Goal: Task Accomplishment & Management: Use online tool/utility

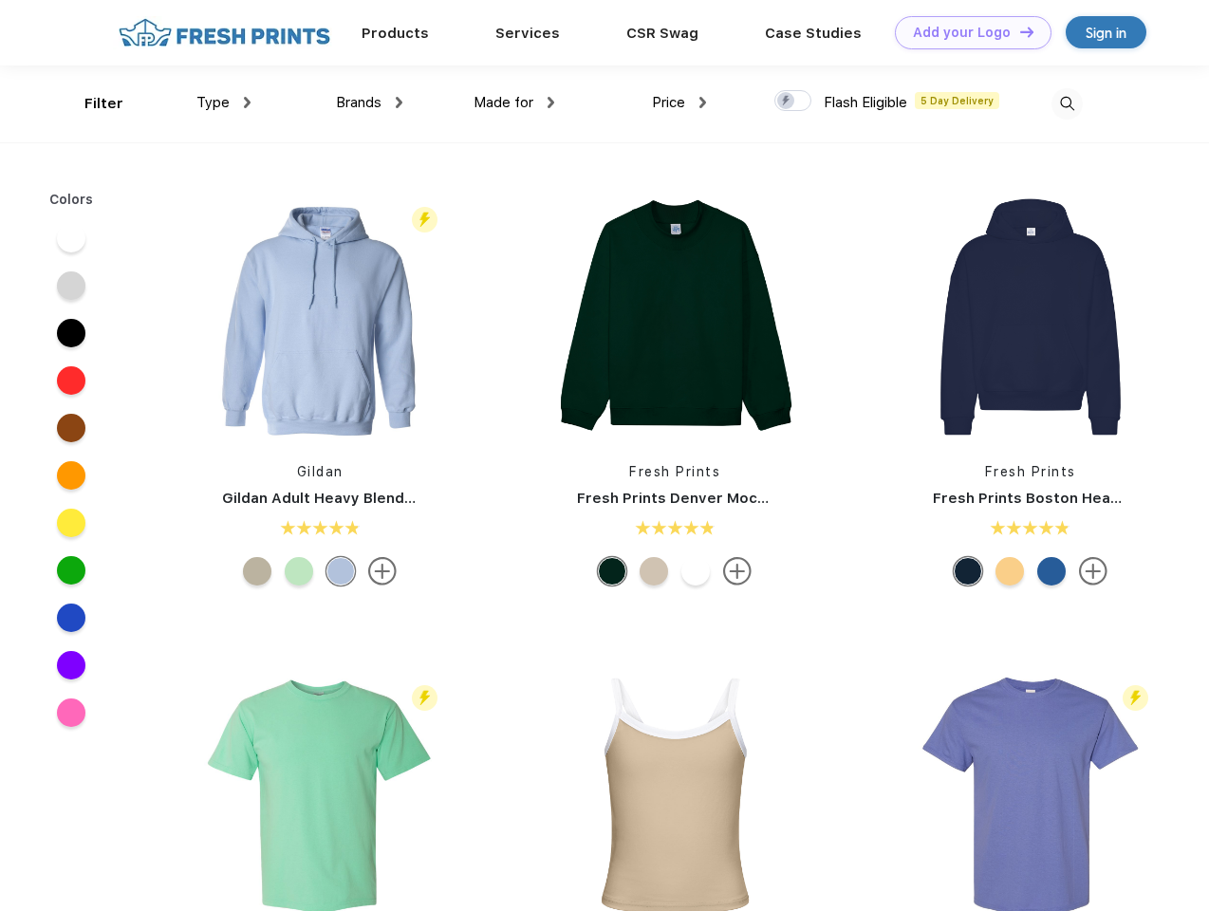
click at [966, 32] on link "Add your Logo Design Tool" at bounding box center [973, 32] width 157 height 33
click at [0, 0] on div "Design Tool" at bounding box center [0, 0] width 0 height 0
click at [1018, 31] on link "Add your Logo Design Tool" at bounding box center [973, 32] width 157 height 33
click at [91, 103] on div "Filter" at bounding box center [103, 104] width 39 height 22
click at [224, 102] on span "Type" at bounding box center [212, 102] width 33 height 17
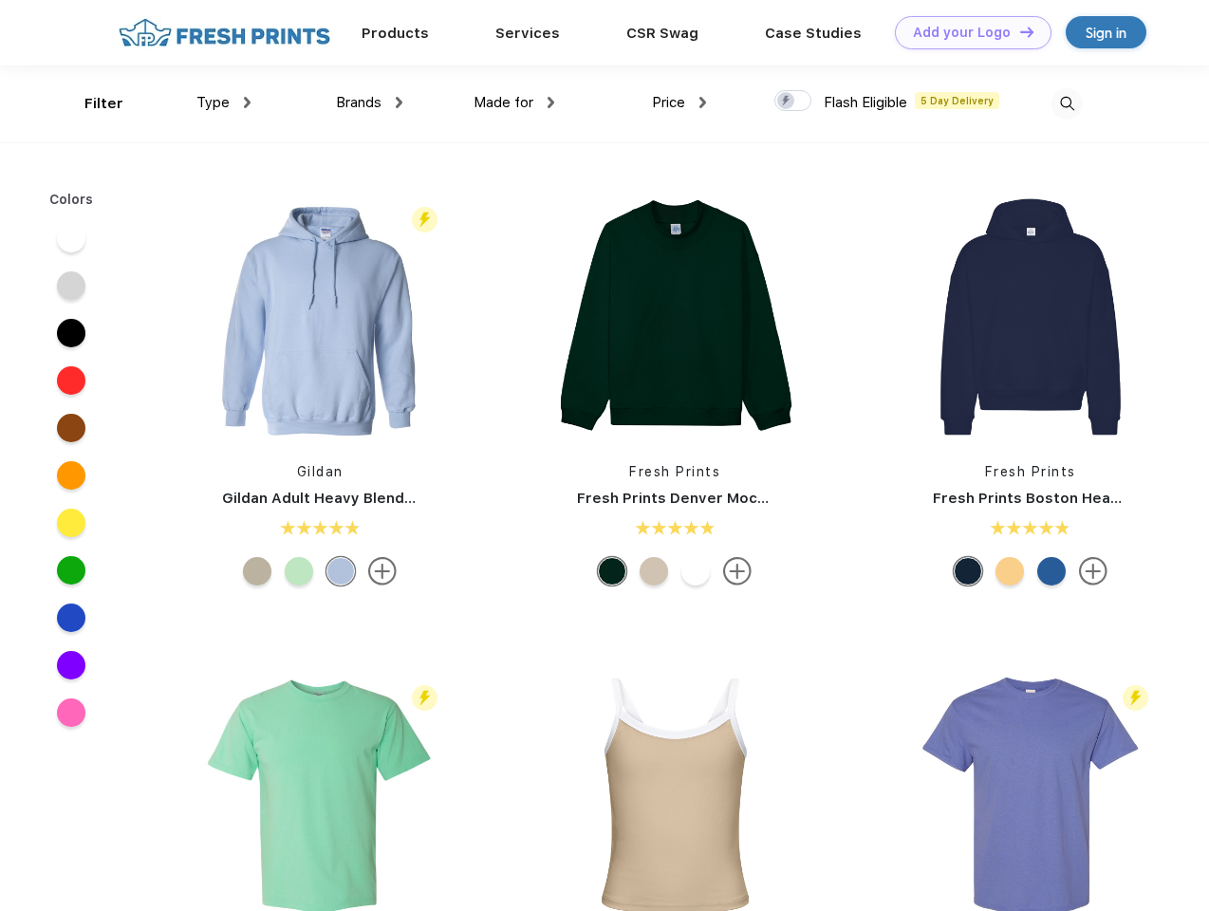
click at [369, 102] on span "Brands" at bounding box center [359, 102] width 46 height 17
click at [514, 102] on span "Made for" at bounding box center [504, 102] width 60 height 17
click at [679, 102] on span "Price" at bounding box center [668, 102] width 33 height 17
click at [793, 102] on div at bounding box center [792, 100] width 37 height 21
click at [787, 102] on input "checkbox" at bounding box center [780, 95] width 12 height 12
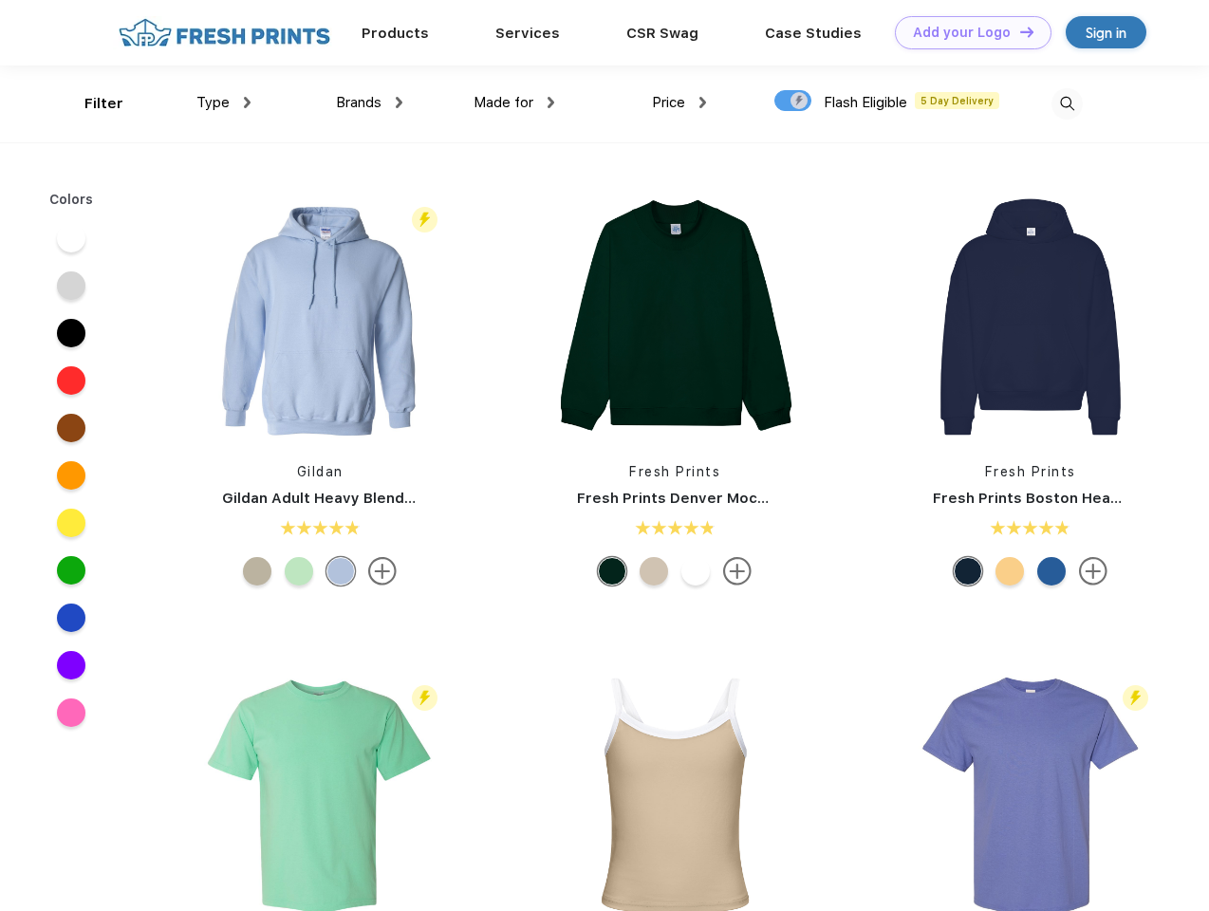
click at [1067, 103] on img at bounding box center [1067, 103] width 31 height 31
